Goal: Task Accomplishment & Management: Complete application form

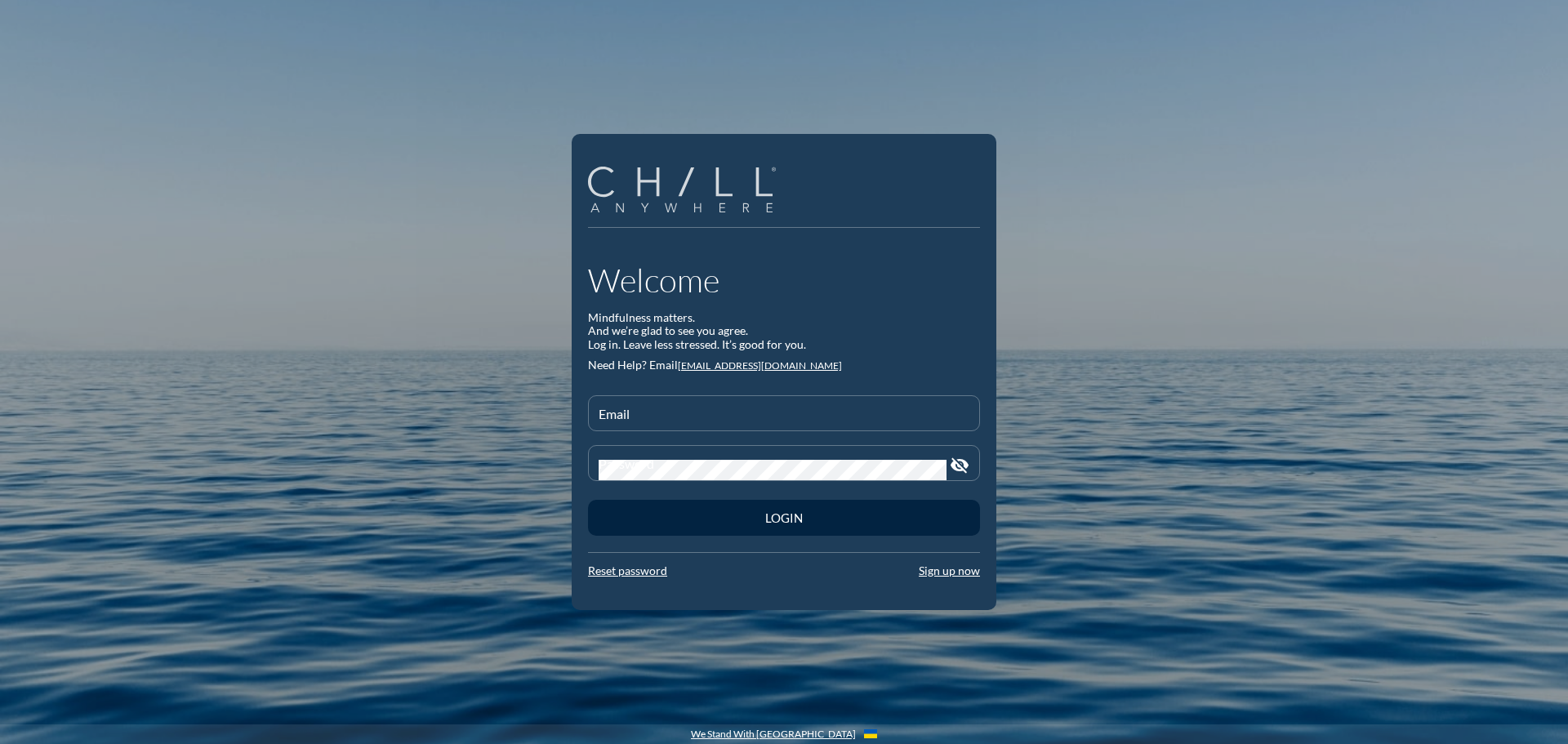
click at [676, 200] on img at bounding box center [682, 189] width 188 height 47
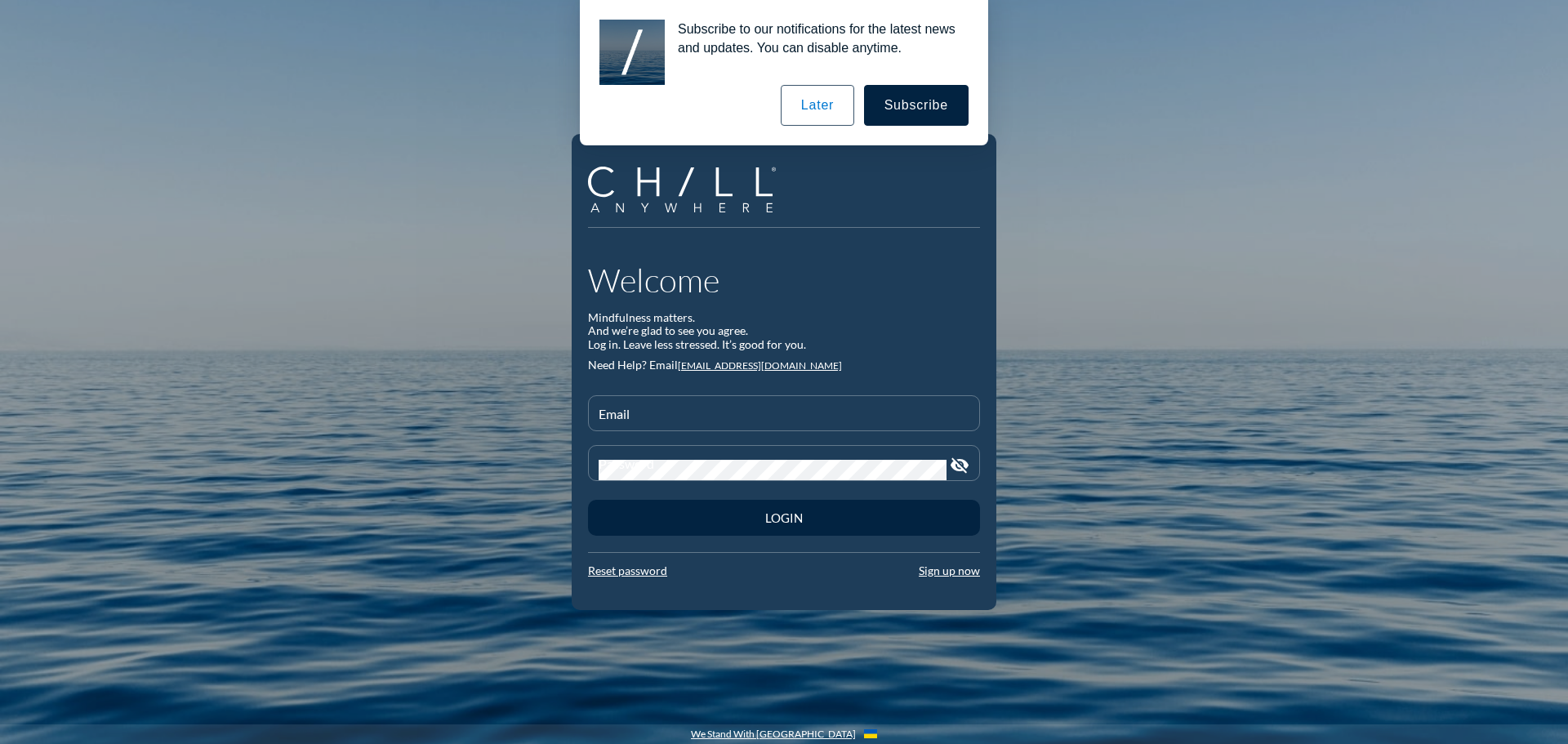
click at [826, 110] on button "Later" at bounding box center [817, 105] width 73 height 41
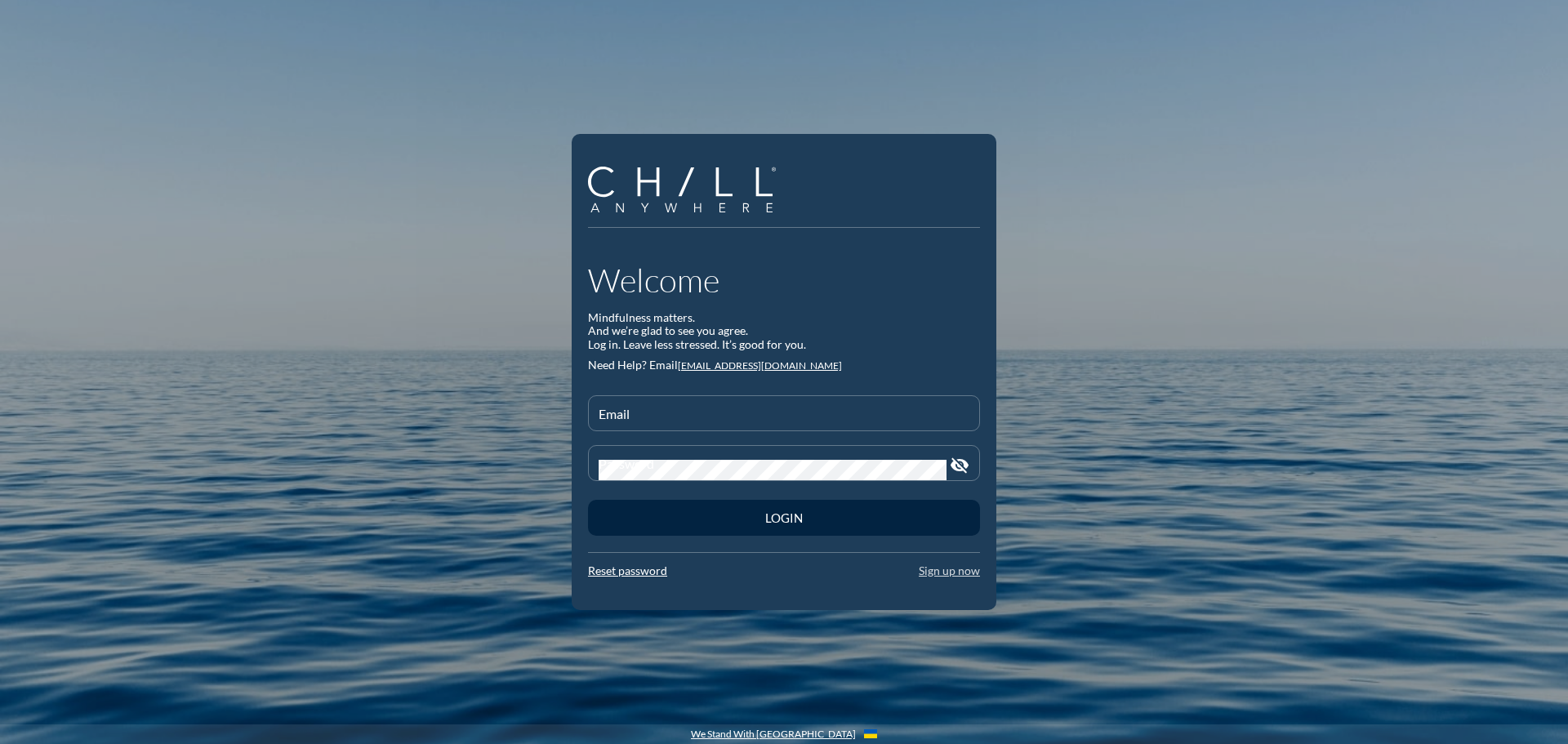
click at [942, 573] on link "Sign up now" at bounding box center [949, 570] width 61 height 14
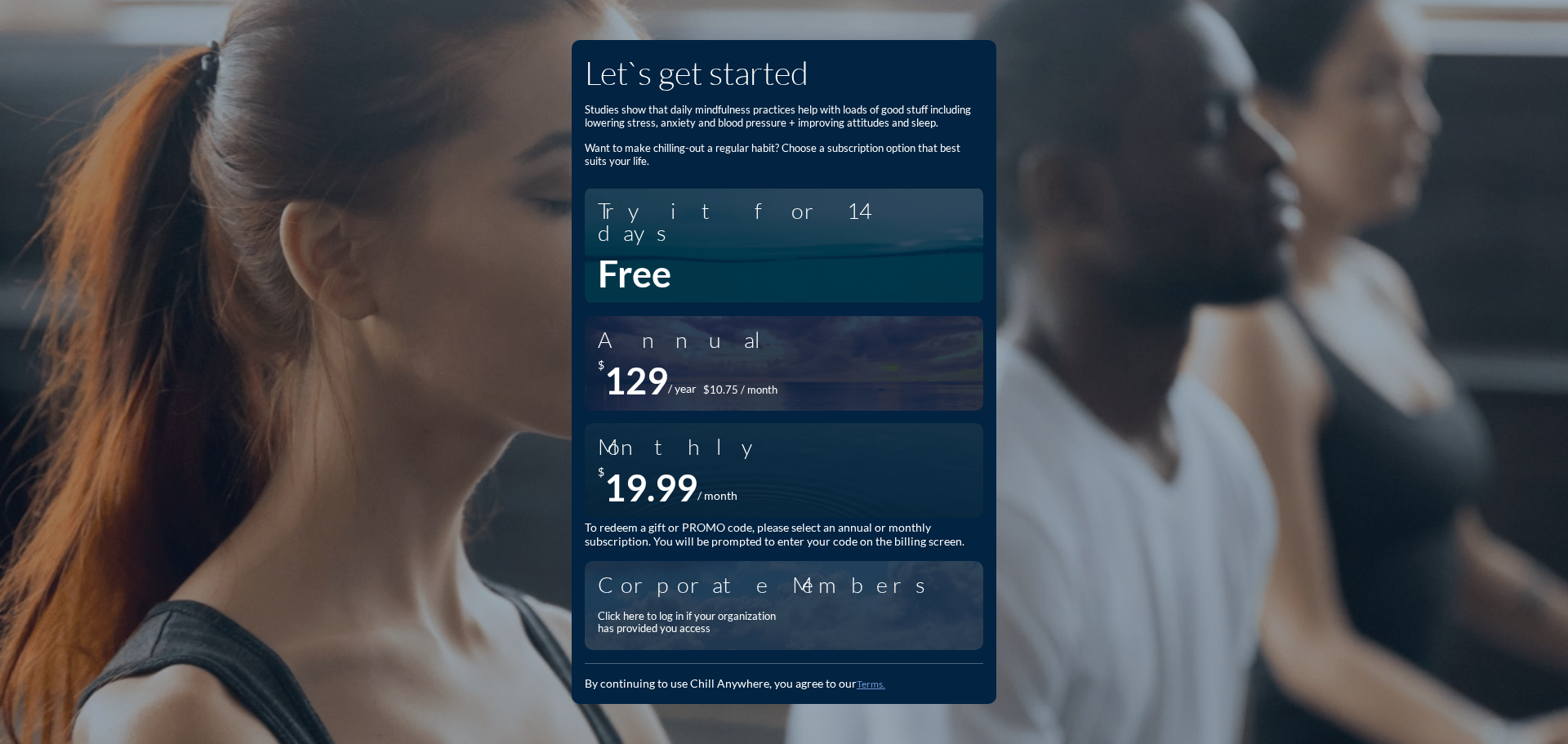
click at [739, 611] on div "Click here to log in if your organization has provided you access" at bounding box center [691, 622] width 188 height 26
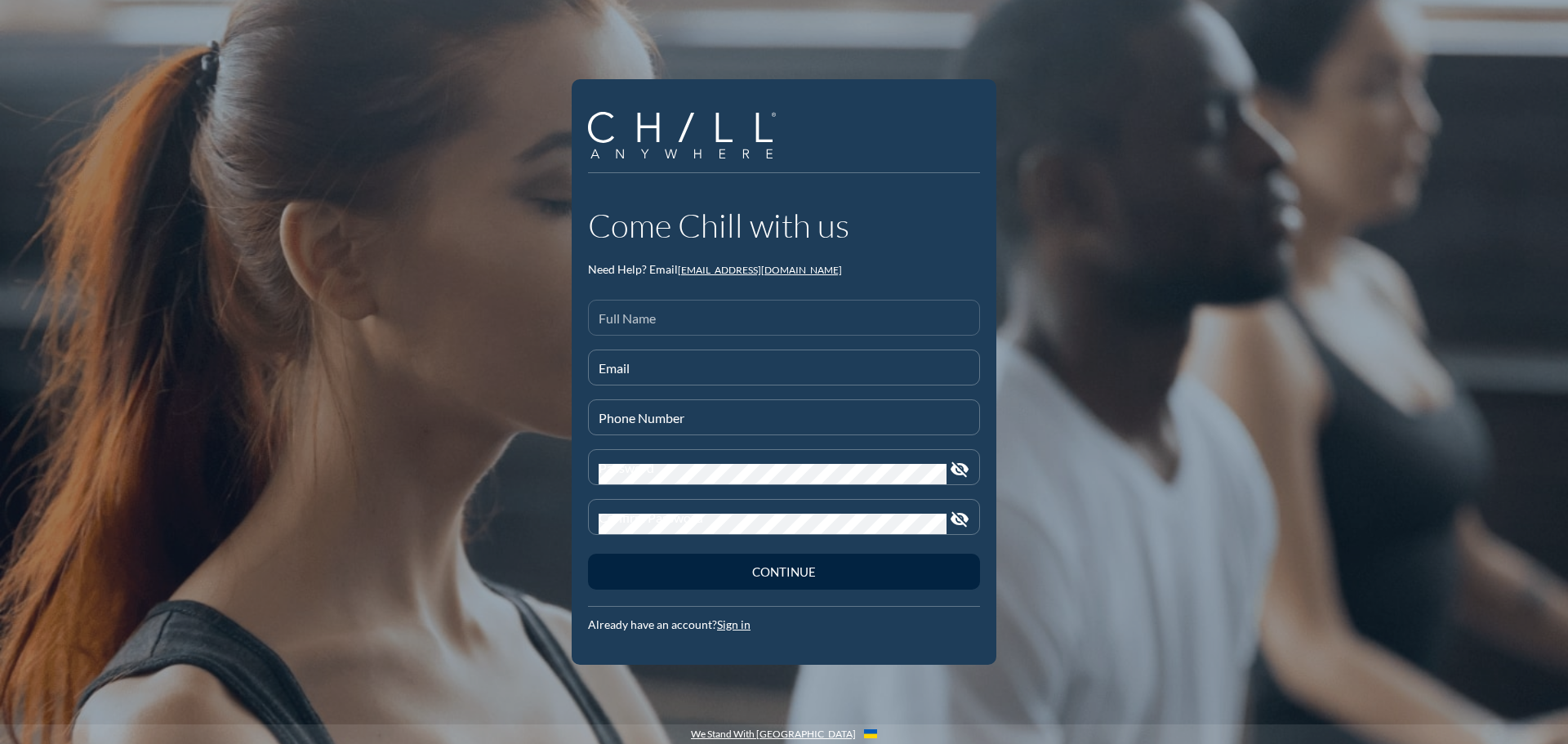
click at [608, 312] on div "Full Name" at bounding box center [784, 317] width 370 height 34
type input "[PERSON_NAME]"
type input "[EMAIL_ADDRESS][DOMAIN_NAME]"
type input "859-684-2487"
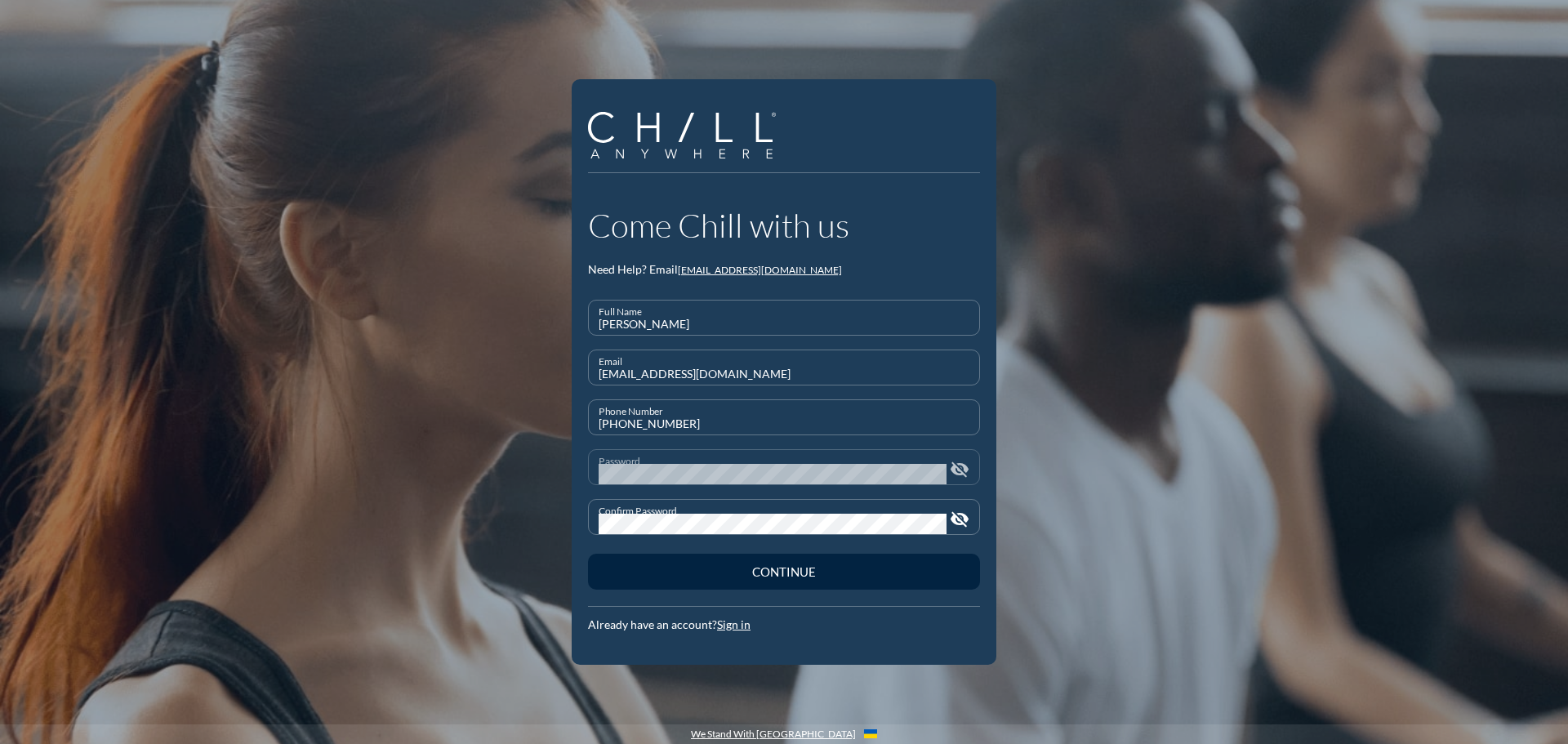
click at [956, 468] on icon "visibility_off" at bounding box center [959, 469] width 20 height 20
click at [954, 517] on icon "visibility_off" at bounding box center [959, 520] width 20 height 20
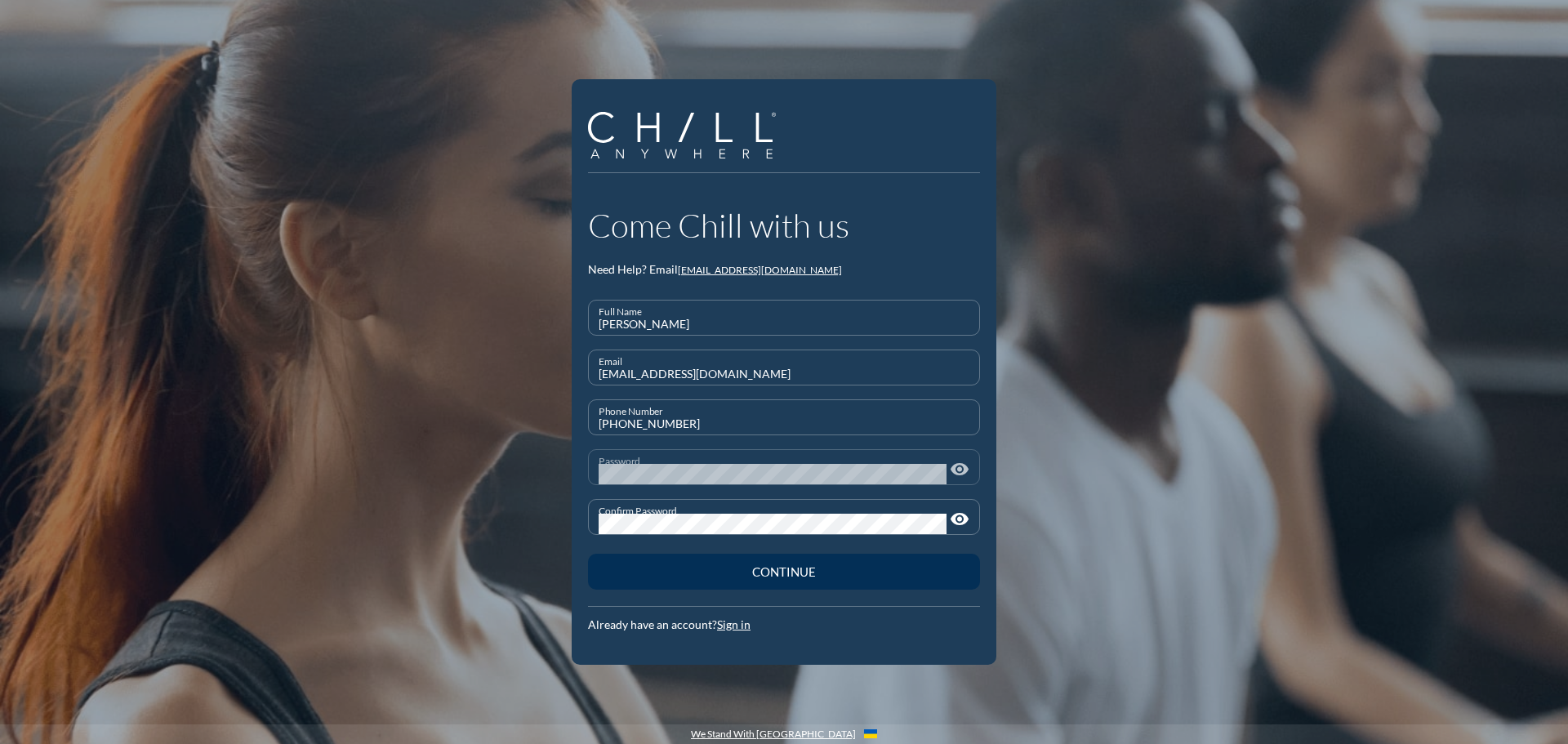
click at [813, 582] on button "Continue" at bounding box center [784, 572] width 392 height 36
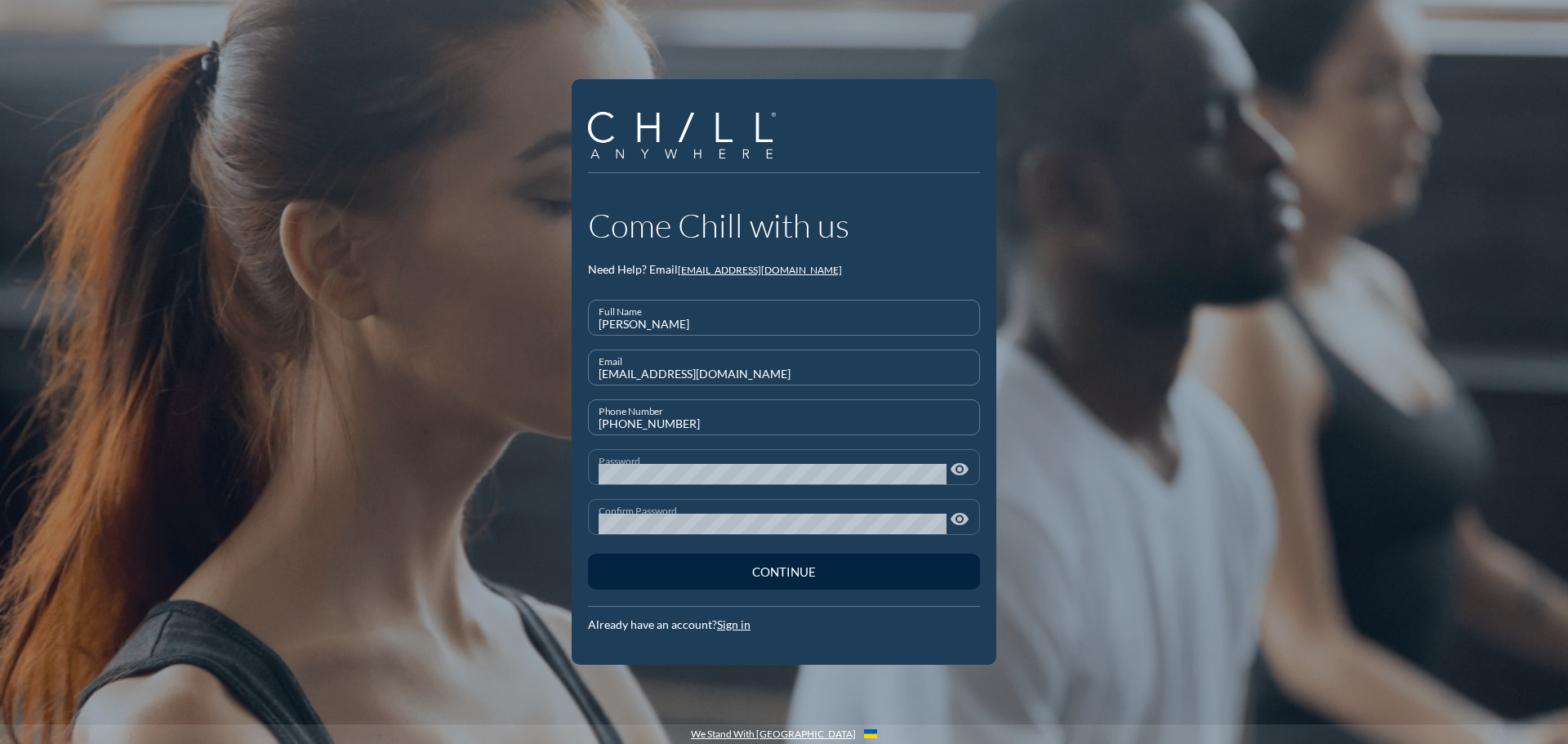
click at [739, 632] on div "Already have an account? Sign in" at bounding box center [784, 625] width 392 height 14
click at [737, 627] on link "Sign in" at bounding box center [733, 624] width 33 height 14
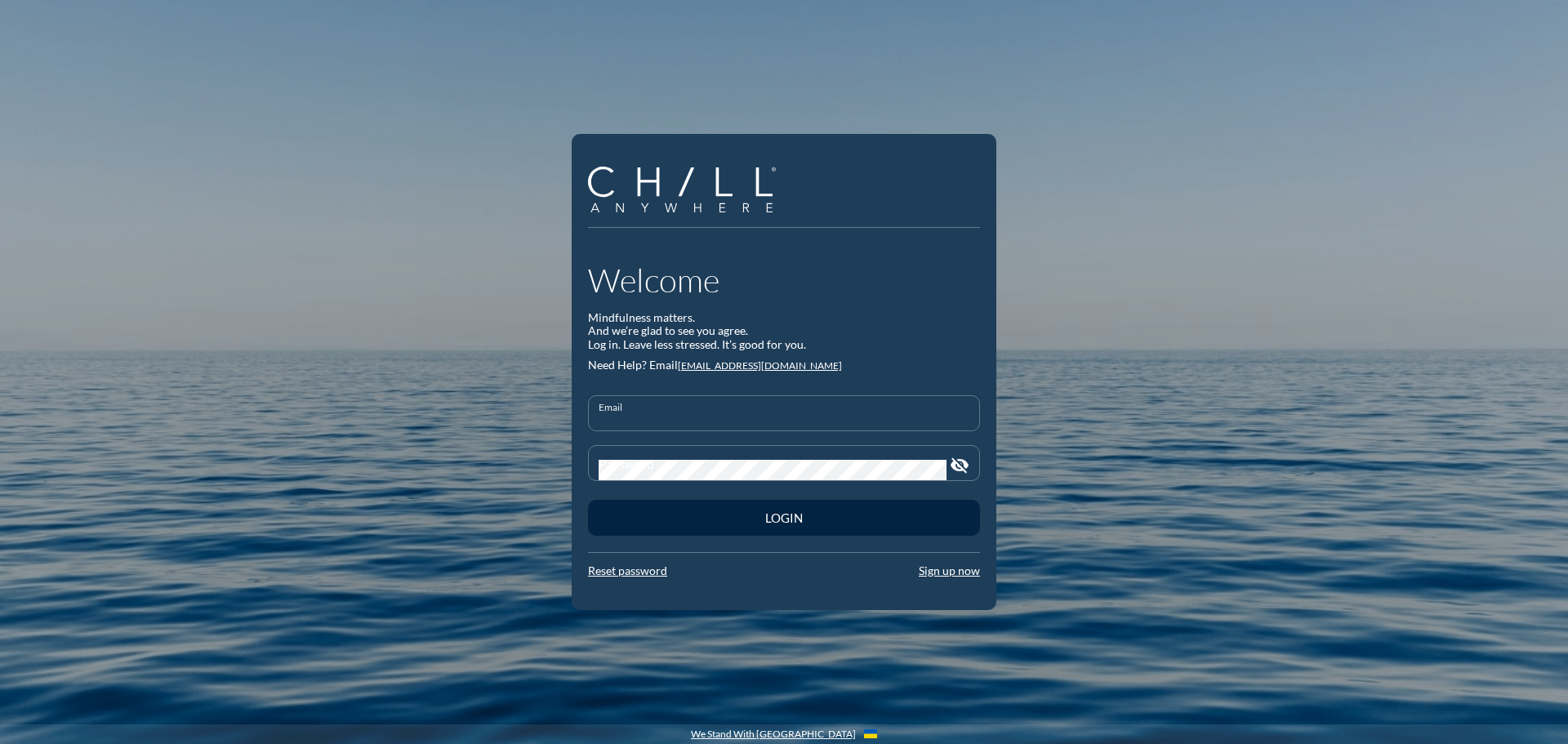
click at [628, 410] on input "Email" at bounding box center [784, 420] width 370 height 20
type input "[EMAIL_ADDRESS][DOMAIN_NAME]"
click at [588, 500] on button "Login" at bounding box center [784, 518] width 392 height 36
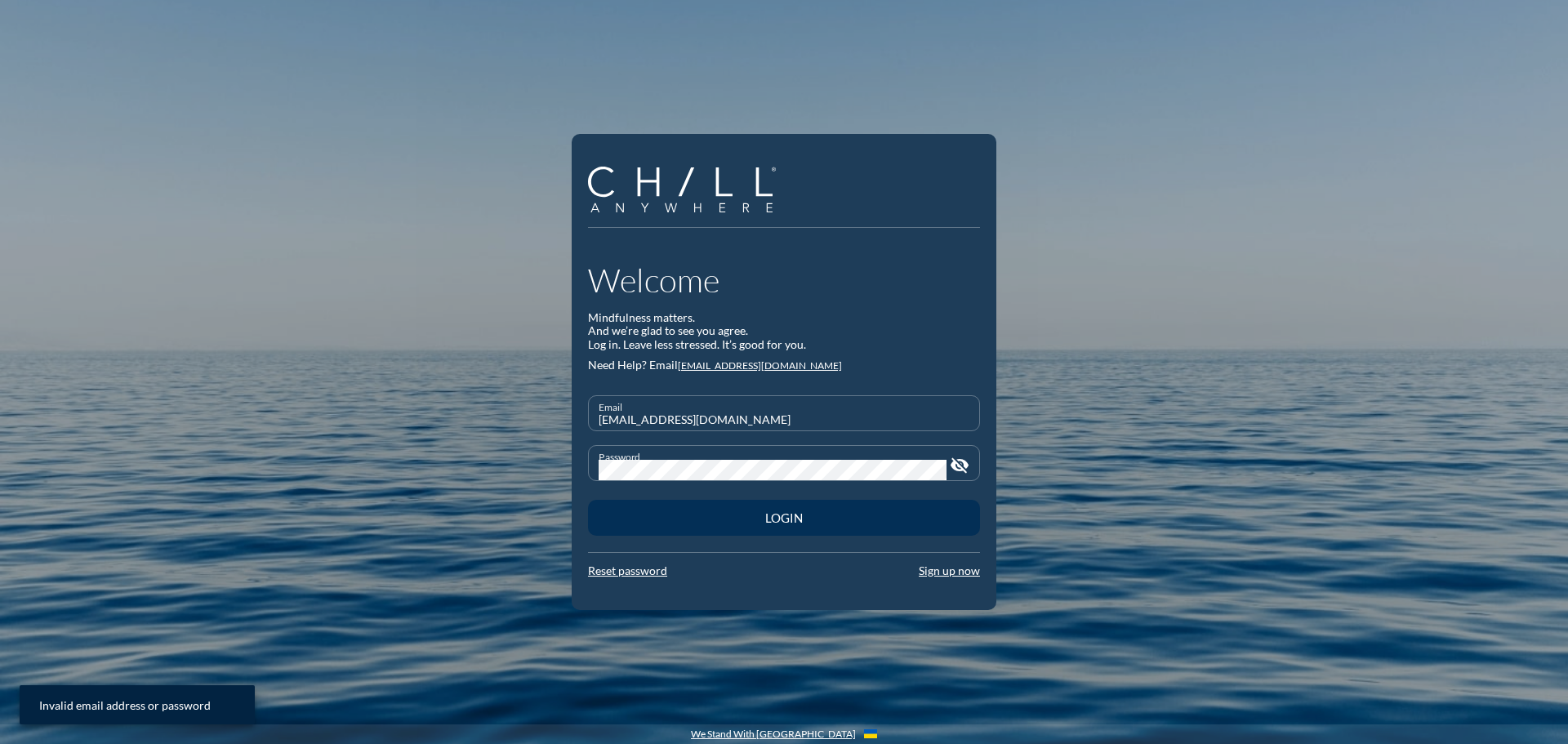
click at [762, 524] on div "Login" at bounding box center [784, 517] width 335 height 14
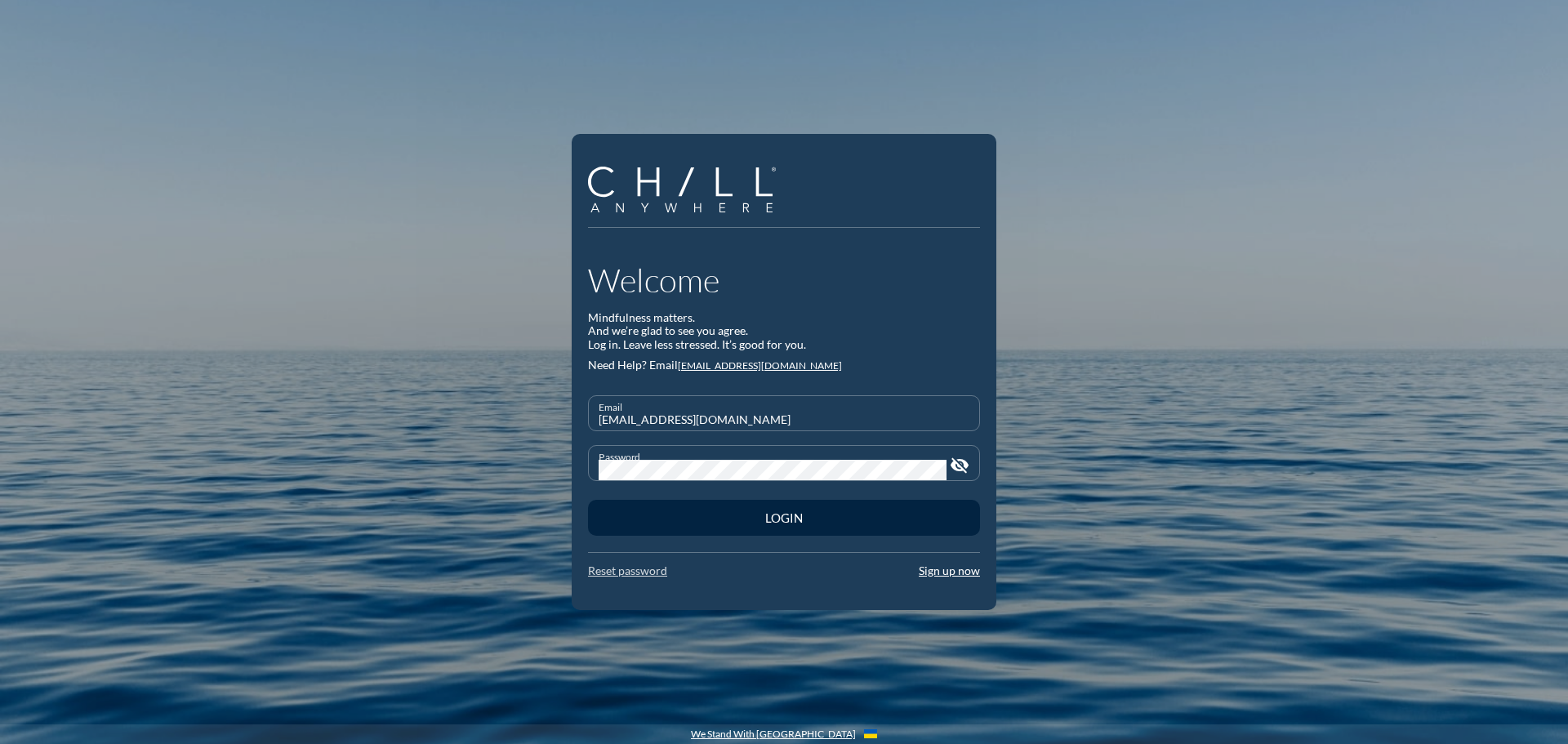
click at [640, 570] on link "Reset password" at bounding box center [627, 570] width 79 height 14
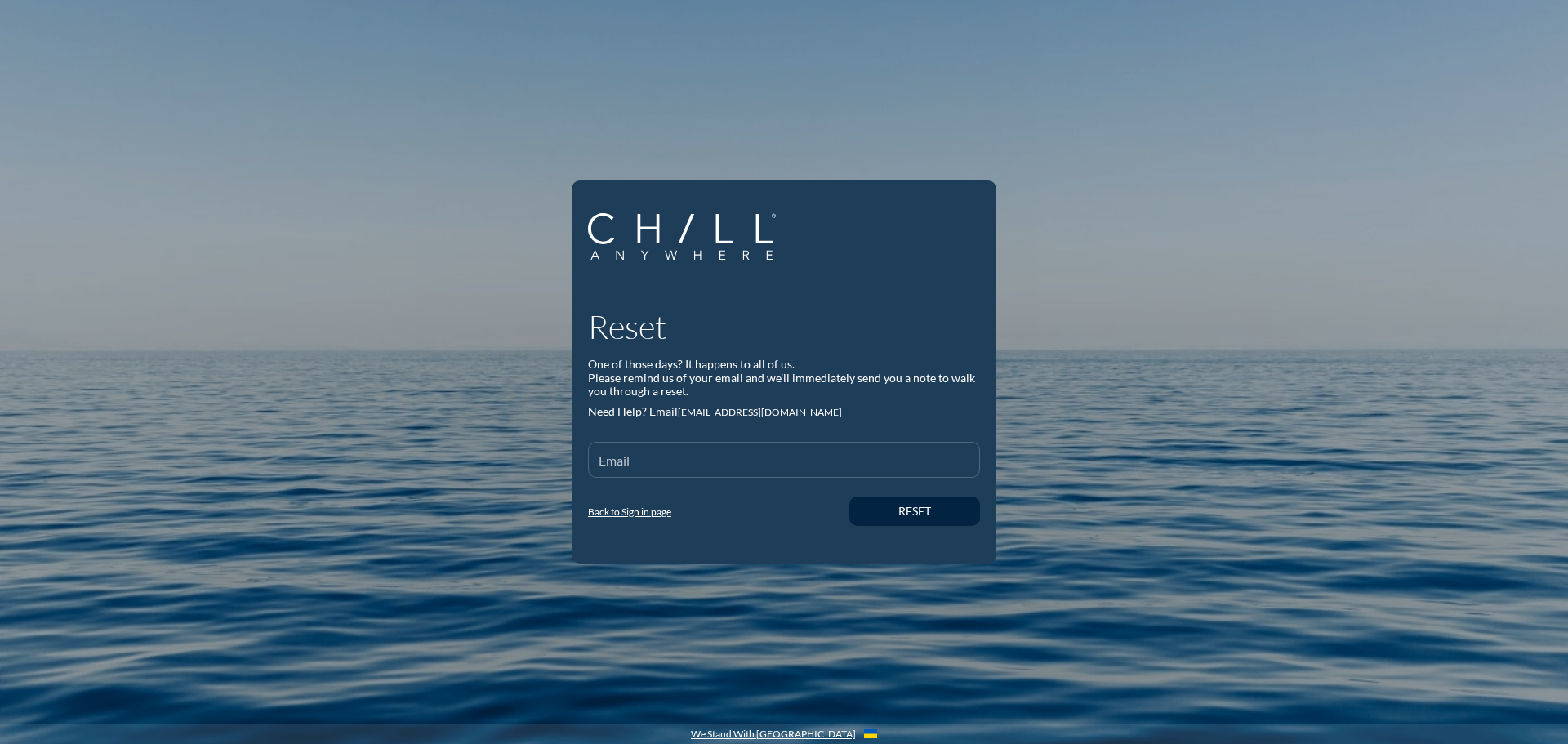
click at [640, 467] on input "Email" at bounding box center [784, 467] width 370 height 20
type input "[EMAIL_ADDRESS][DOMAIN_NAME]"
click at [889, 507] on div "Reset" at bounding box center [914, 511] width 73 height 14
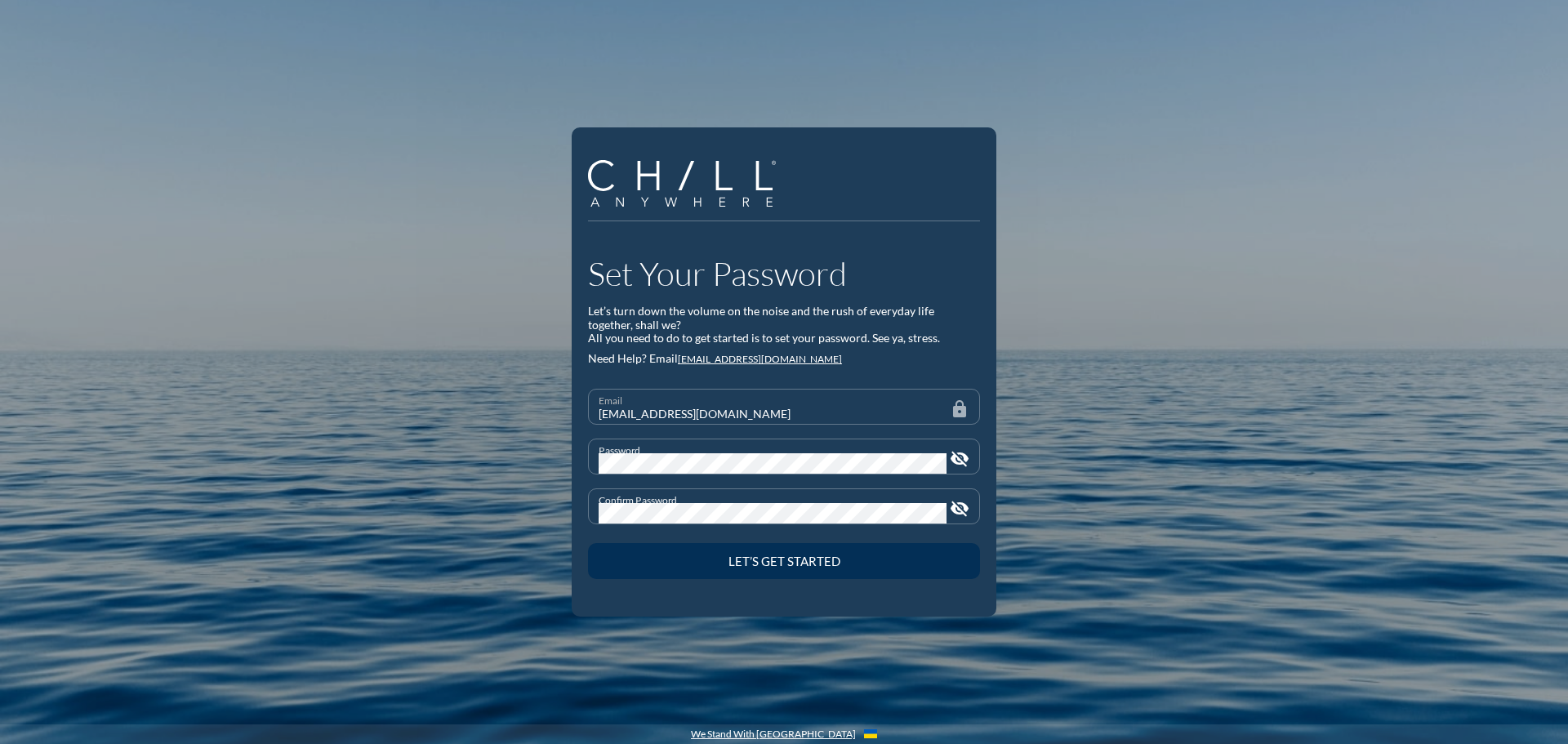
click at [806, 555] on div "Let’s Get Started" at bounding box center [784, 561] width 335 height 14
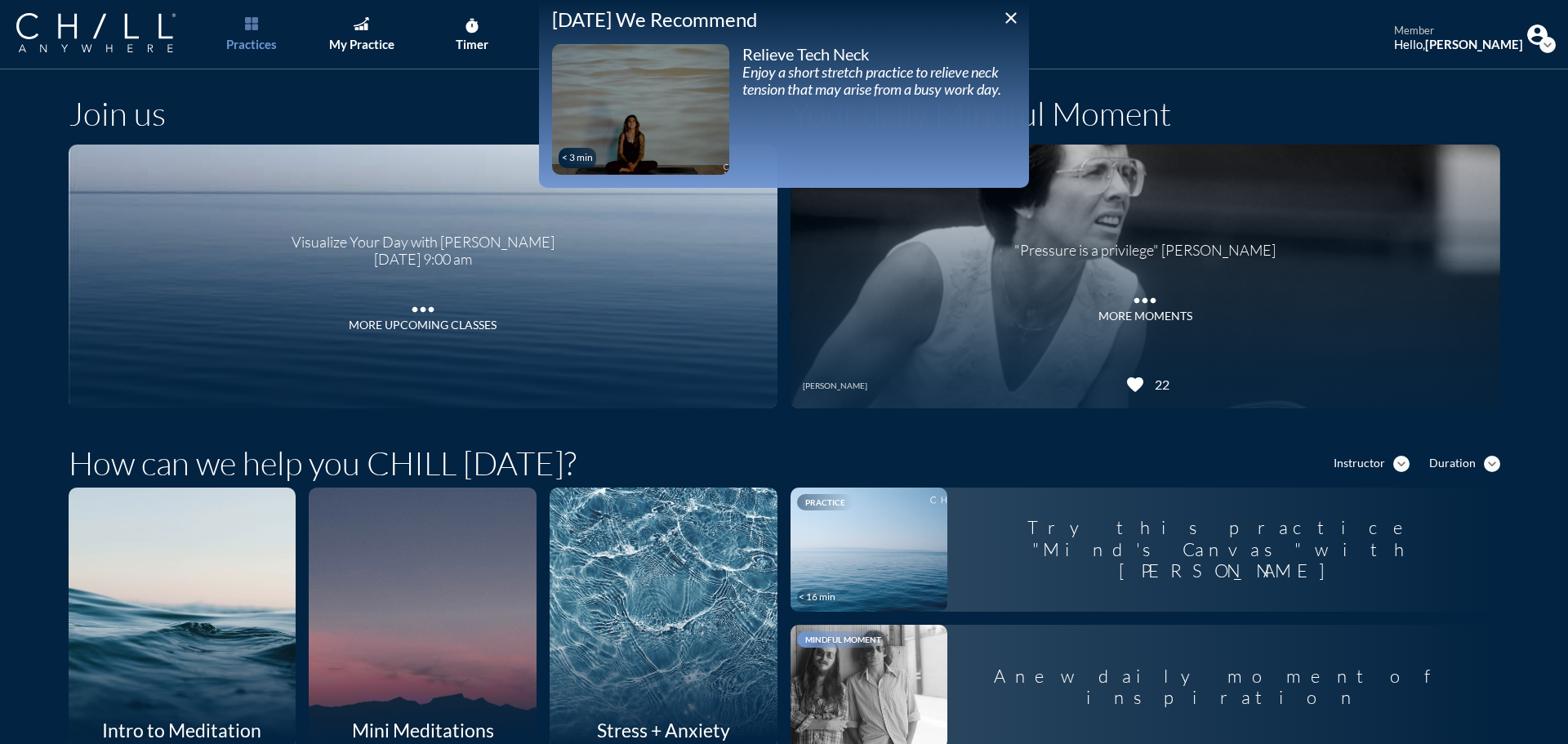
click at [642, 120] on icon "play_arrow" at bounding box center [640, 108] width 41 height 41
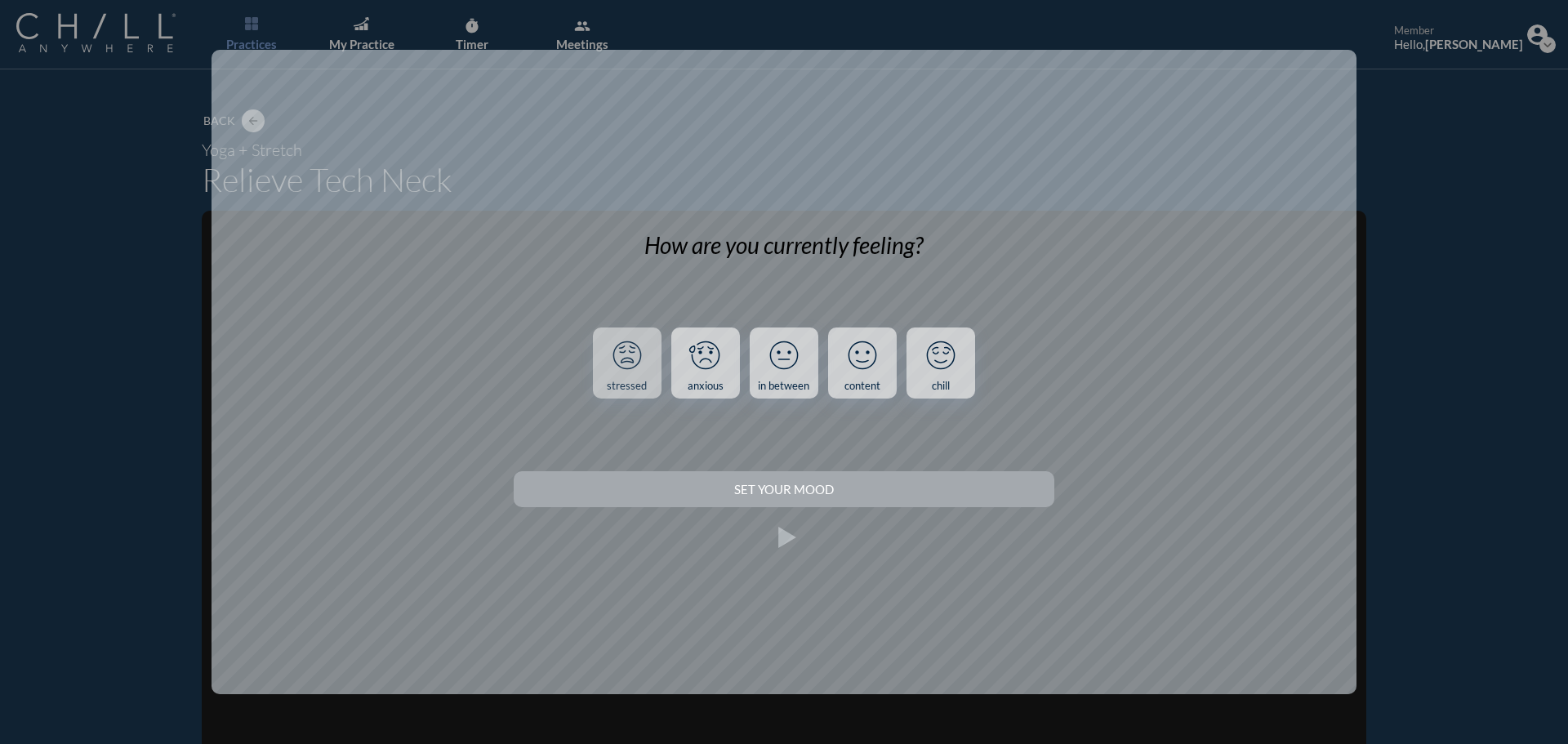
click at [627, 372] on icon at bounding box center [627, 355] width 43 height 43
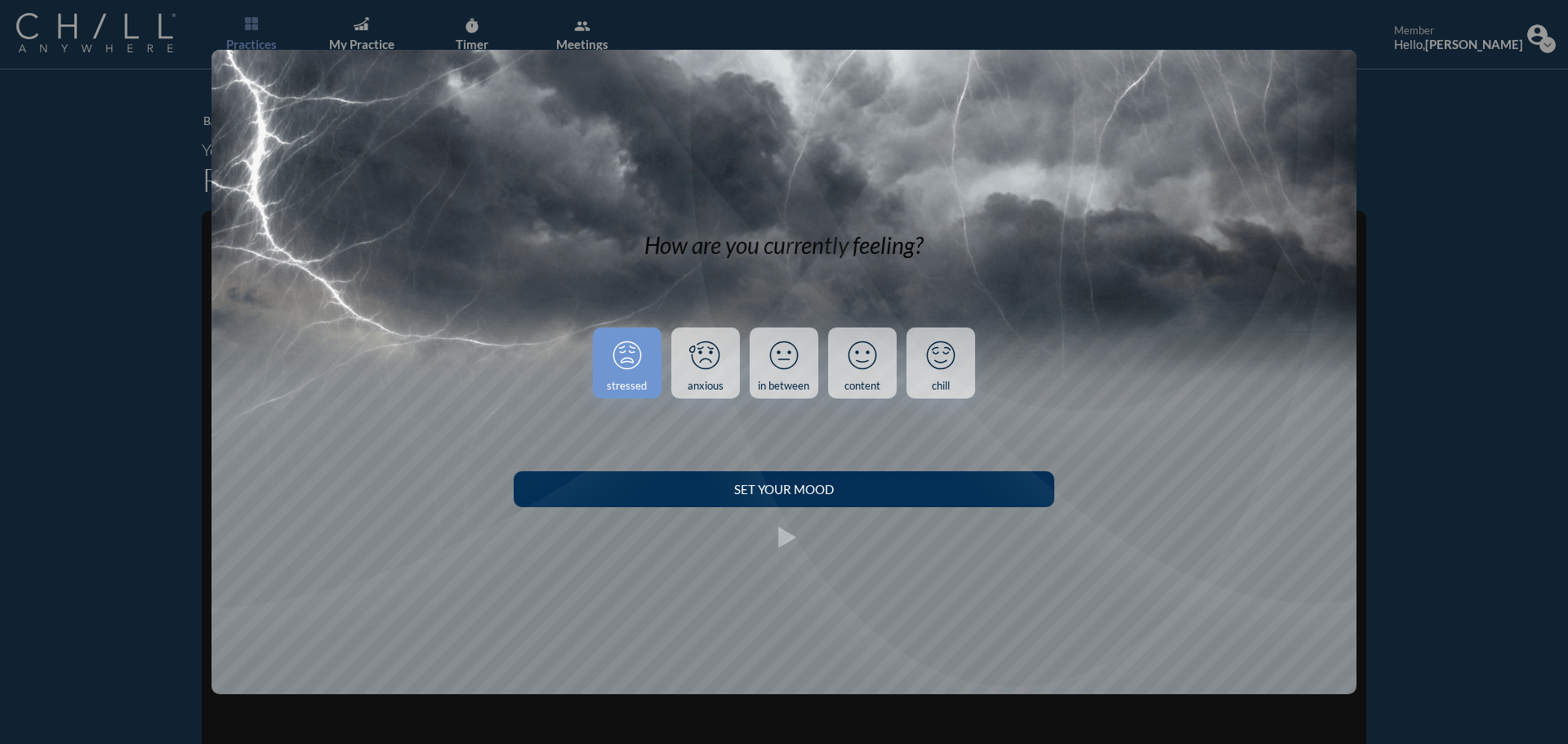
click at [731, 493] on div "Set your Mood" at bounding box center [784, 488] width 482 height 14
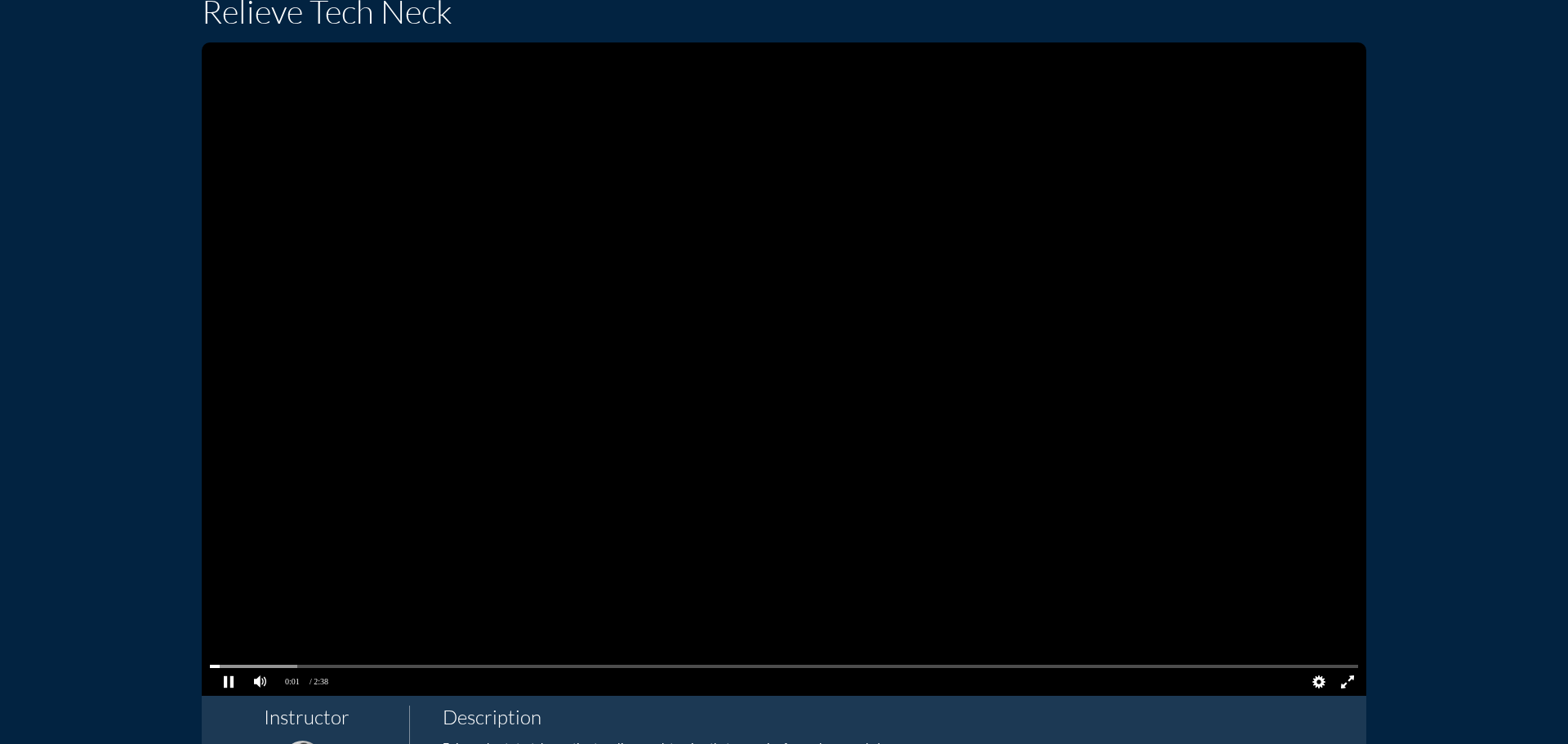
scroll to position [245, 0]
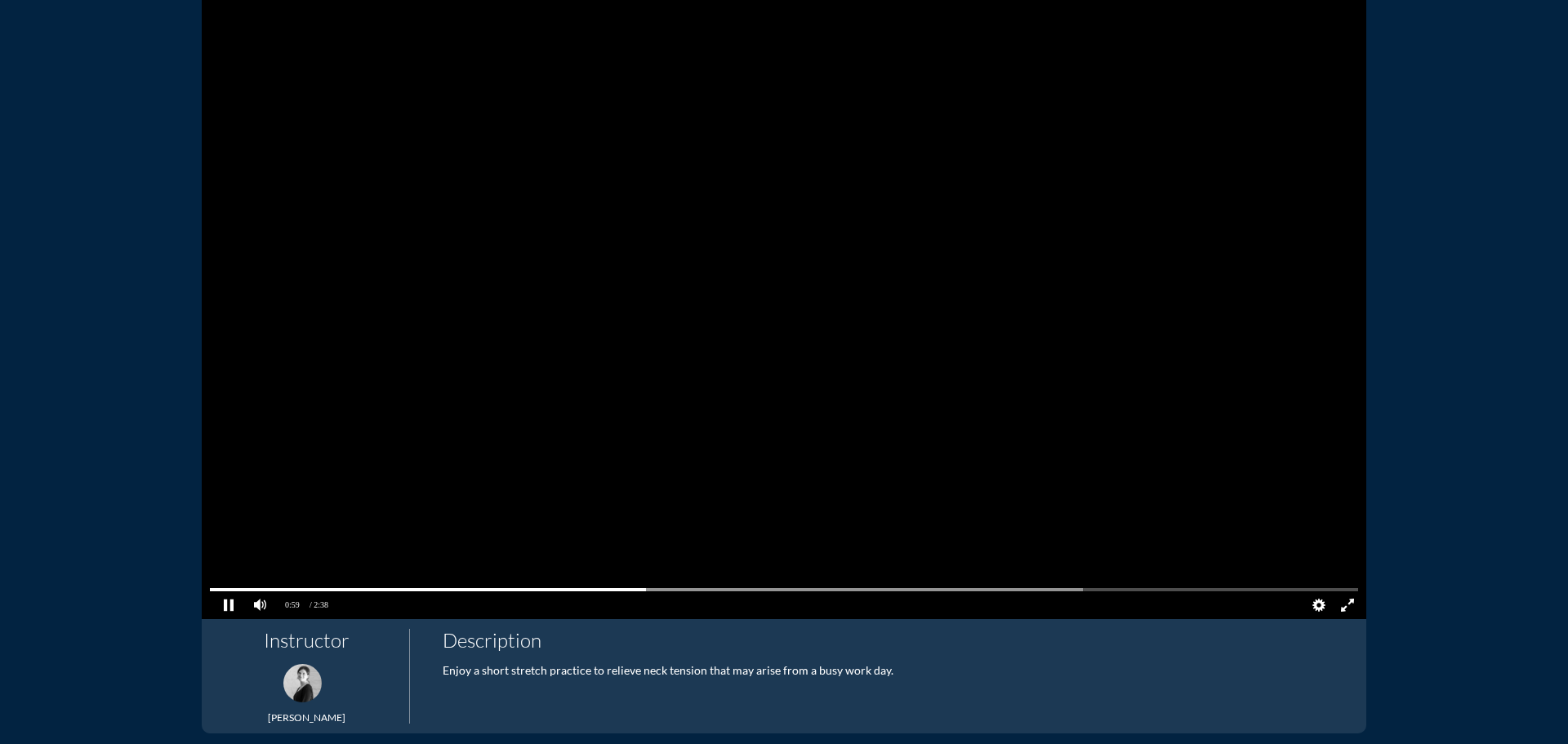
click at [1313, 603] on pjsdiv at bounding box center [1318, 606] width 28 height 29
click at [339, 606] on pjsdiv at bounding box center [313, 605] width 82 height 11
click at [350, 603] on pjsdiv "0:05 1:03 / 2:38 LIVE Quality Auto 720p Audio Subtitle Off" at bounding box center [784, 293] width 1164 height 654
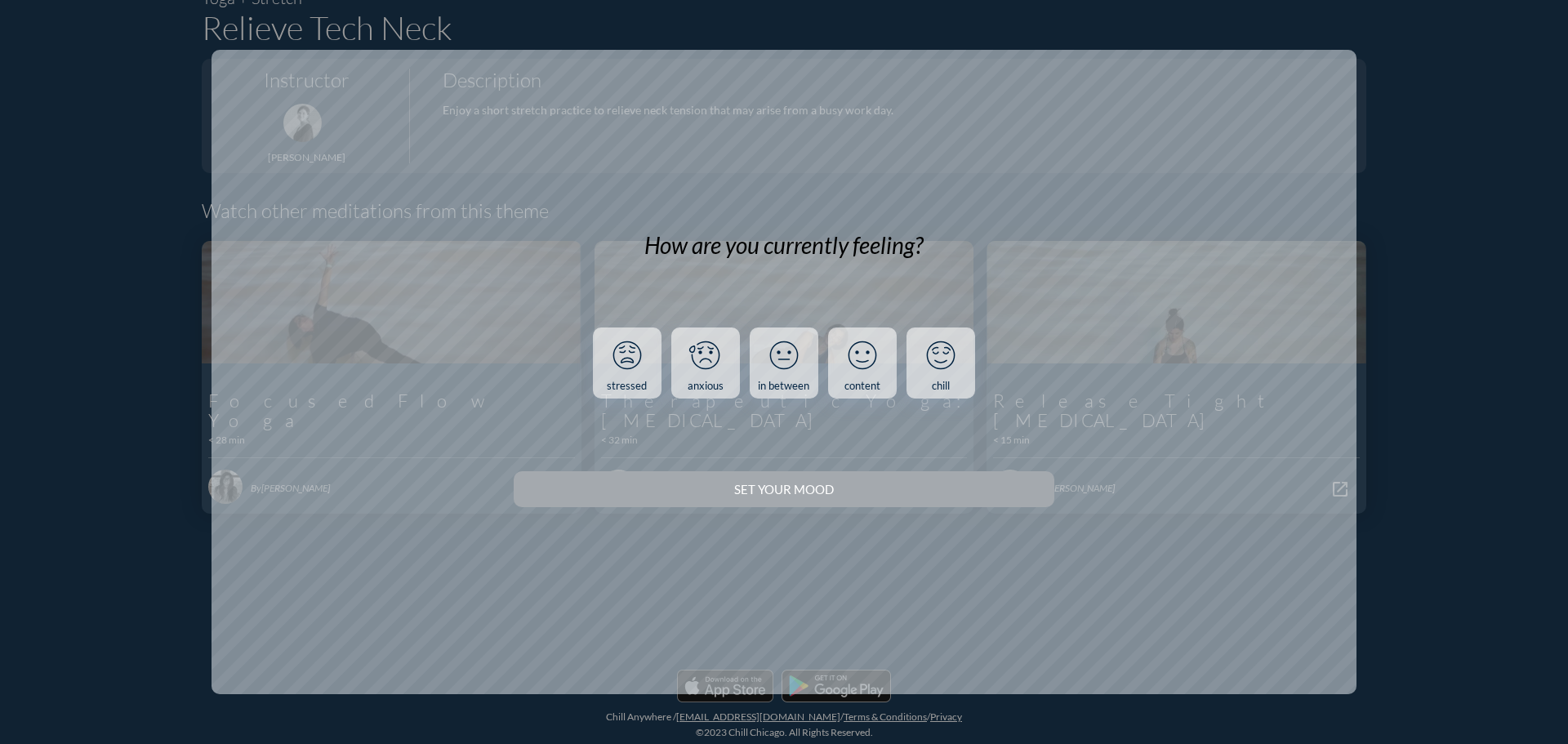
scroll to position [152, 0]
click at [787, 355] on icon at bounding box center [784, 355] width 43 height 43
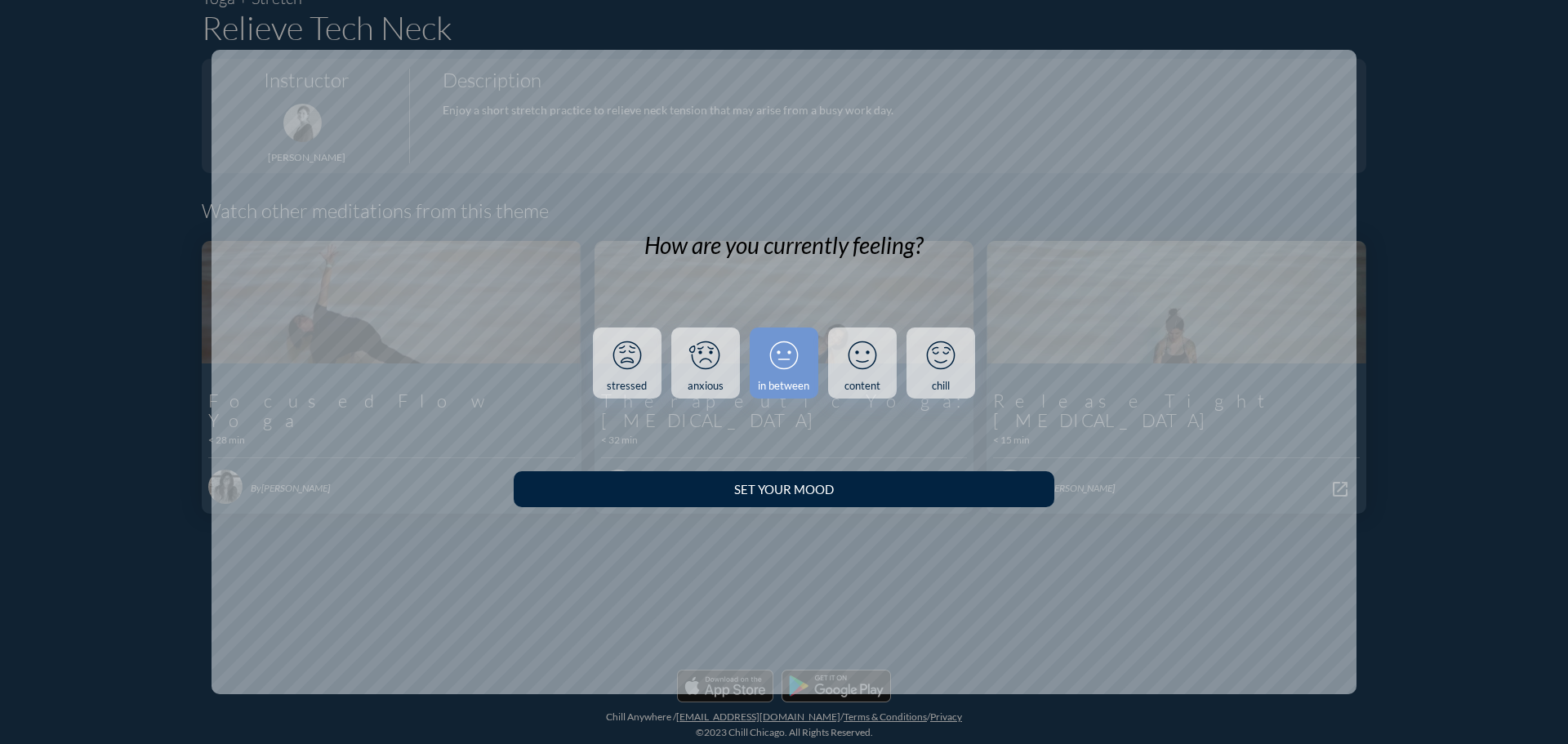
click at [172, 674] on div "How are you currently feeling? stressed anxious in between content chill Set yo…" at bounding box center [784, 372] width 1431 height 644
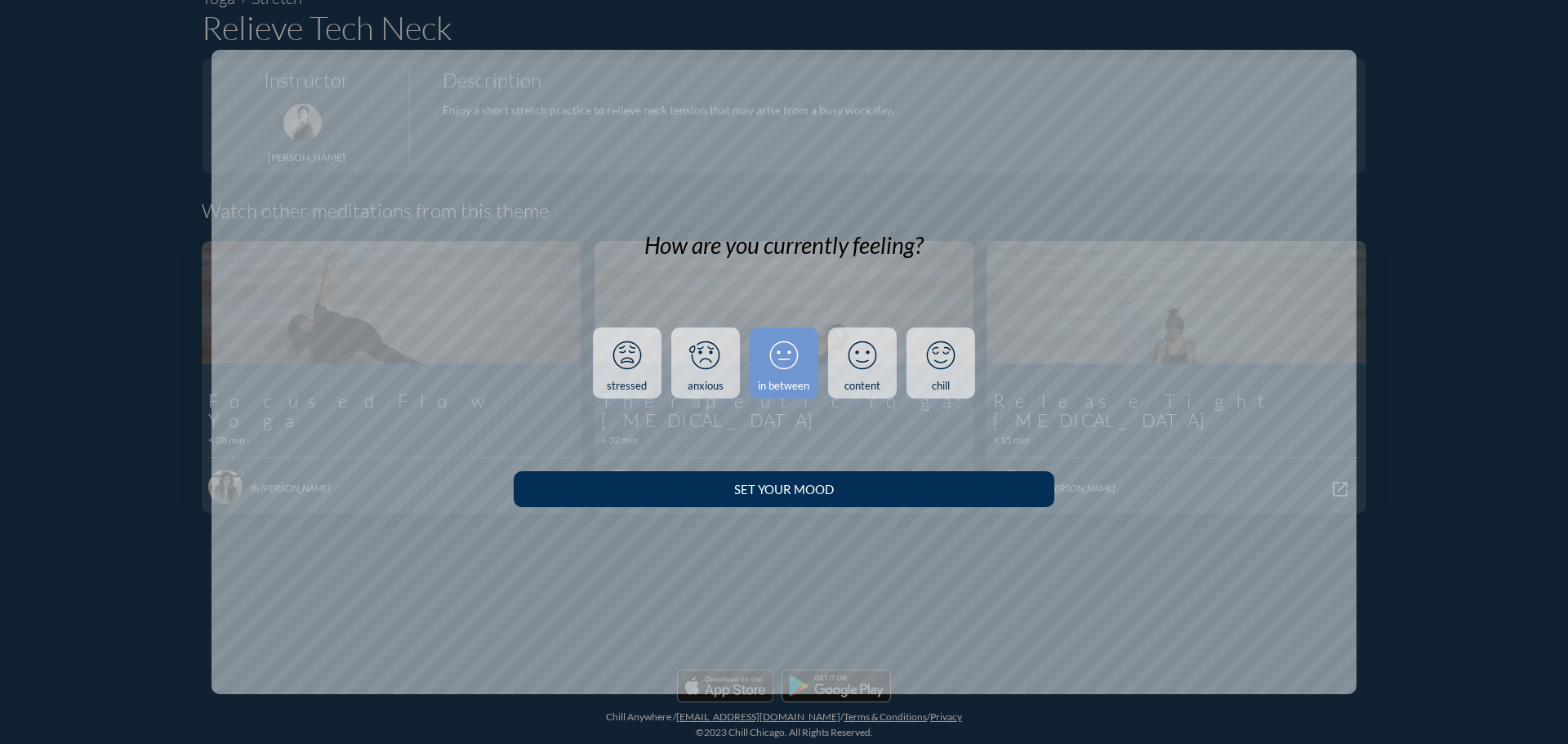
click at [873, 493] on div "Set your Mood" at bounding box center [784, 488] width 482 height 14
